Goal: Task Accomplishment & Management: Manage account settings

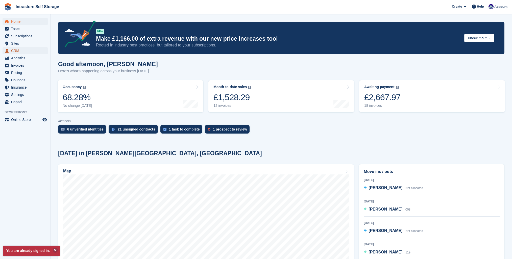
click at [17, 52] on span "CRM" at bounding box center [26, 50] width 30 height 7
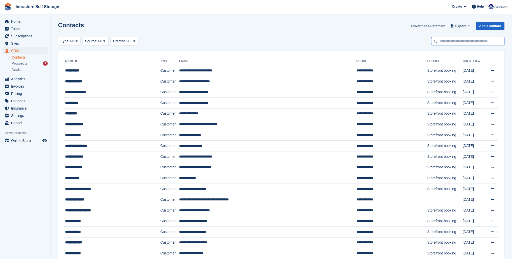
click at [464, 41] on input "text" at bounding box center [467, 41] width 73 height 8
type input "******"
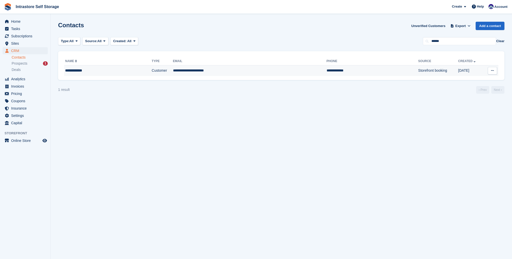
click at [221, 73] on td "**********" at bounding box center [250, 70] width 154 height 11
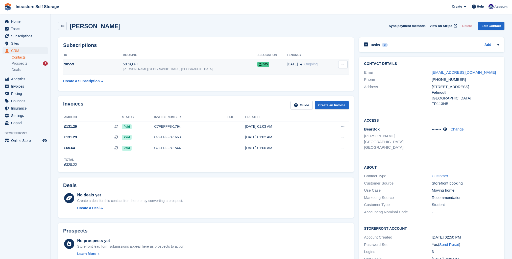
click at [257, 66] on span "065" at bounding box center [263, 64] width 12 height 5
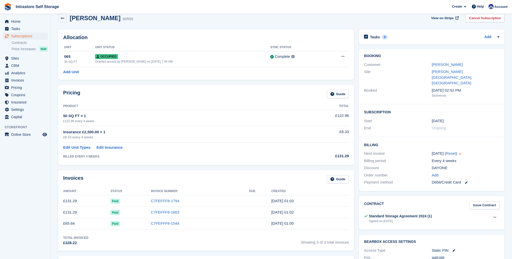
scroll to position [5, 0]
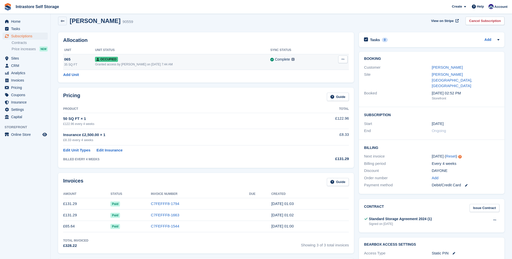
click at [66, 59] on div "065" at bounding box center [79, 60] width 31 height 6
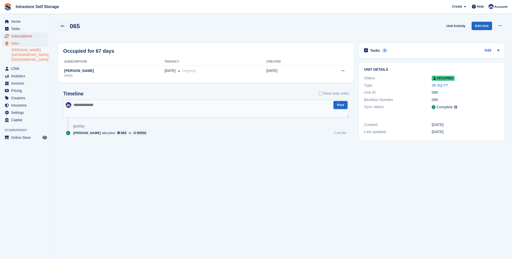
click at [25, 38] on span "Subscriptions" at bounding box center [26, 36] width 30 height 7
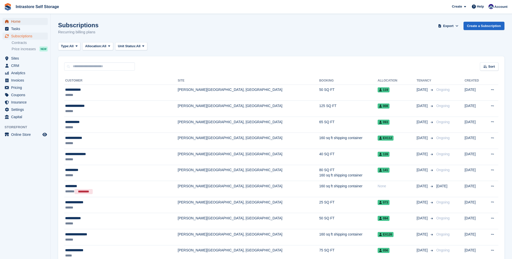
click at [16, 22] on span "Home" at bounding box center [26, 21] width 30 height 7
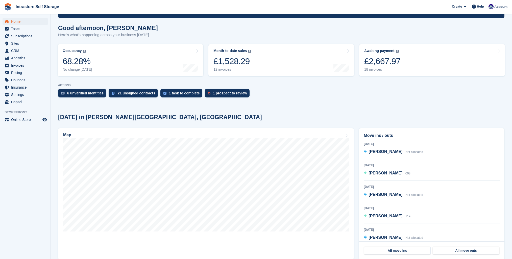
scroll to position [63, 0]
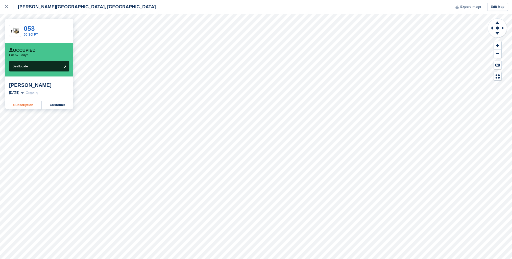
click at [32, 106] on link "Subscription" at bounding box center [23, 105] width 37 height 8
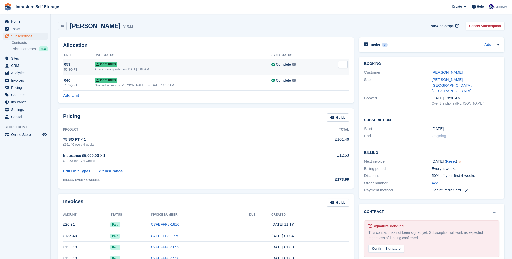
click at [345, 63] on button at bounding box center [342, 65] width 9 height 8
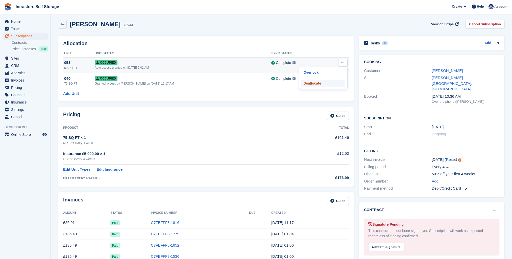
click at [315, 85] on p "Deallocate" at bounding box center [323, 83] width 44 height 7
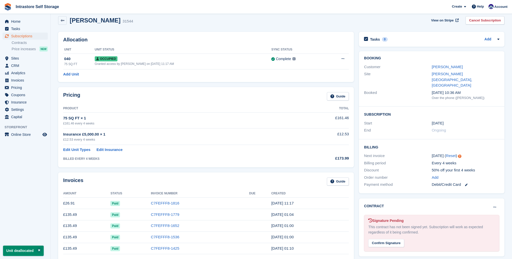
scroll to position [0, 0]
